Goal: Register for event/course

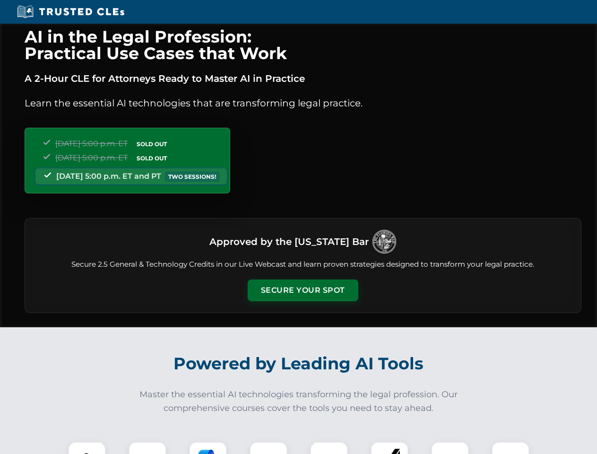
click at [303, 290] on button "Secure Your Spot" at bounding box center [303, 290] width 111 height 22
click at [87, 448] on img at bounding box center [86, 460] width 27 height 27
click at [148, 448] on div at bounding box center [148, 461] width 38 height 38
